Goal: Check status: Check status

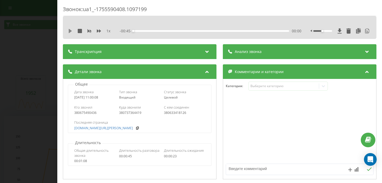
click at [69, 30] on icon at bounding box center [70, 31] width 3 height 4
